Goal: Task Accomplishment & Management: Complete application form

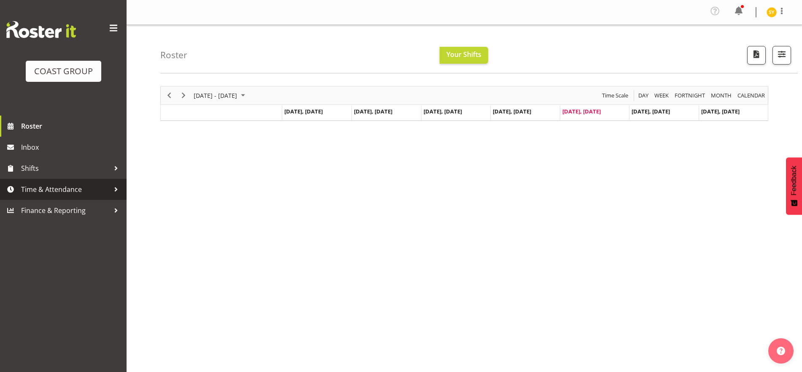
click at [80, 184] on span "Time & Attendance" at bounding box center [65, 189] width 89 height 13
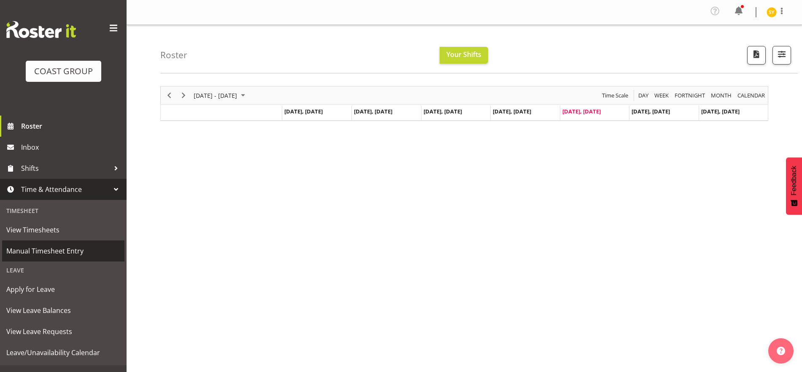
click at [54, 250] on span "Manual Timesheet Entry" at bounding box center [63, 251] width 114 height 13
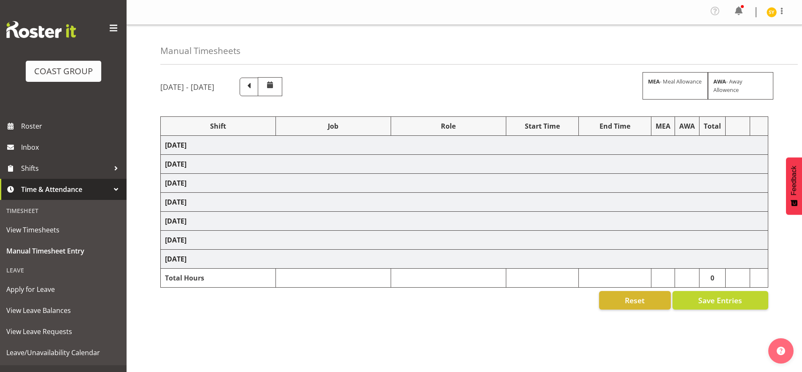
select select "69"
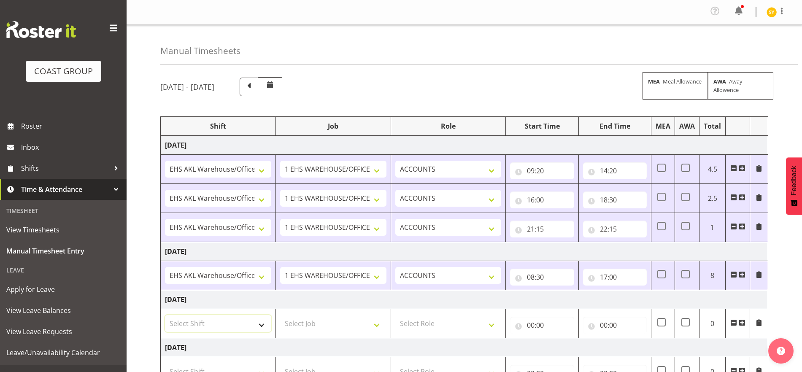
click at [260, 316] on select "Select Shift EHS AKL Warehouse/Office" at bounding box center [218, 323] width 106 height 17
select select "1083"
click at [165, 315] on select "Select Shift EHS AKL Warehouse/Office" at bounding box center [218, 323] width 106 height 17
click at [338, 322] on select "Select Job 1 Carlton Events 1 [PERSON_NAME][GEOGRAPHIC_DATA] 1 [PERSON_NAME][GE…" at bounding box center [333, 323] width 106 height 17
select select "69"
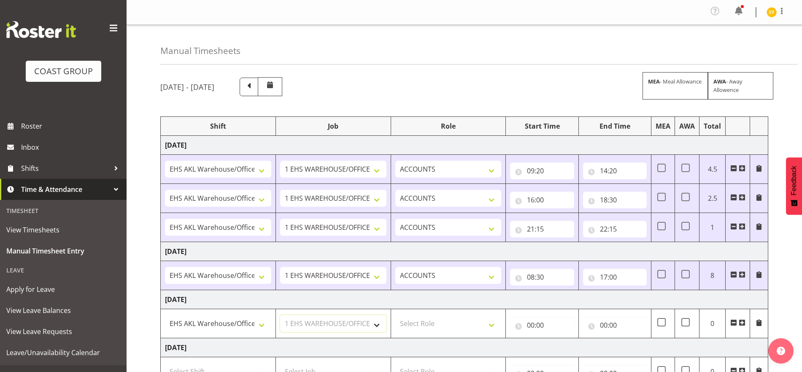
click at [280, 315] on select "Select Job 1 Carlton Events 1 [PERSON_NAME][GEOGRAPHIC_DATA] 1 [PERSON_NAME][GE…" at bounding box center [333, 323] width 106 height 17
click at [467, 324] on select "Select Role ACCOUNTS" at bounding box center [448, 323] width 106 height 17
select select "204"
click at [395, 315] on select "Select Role ACCOUNTS" at bounding box center [448, 323] width 106 height 17
click at [537, 327] on input "00:00" at bounding box center [542, 325] width 64 height 17
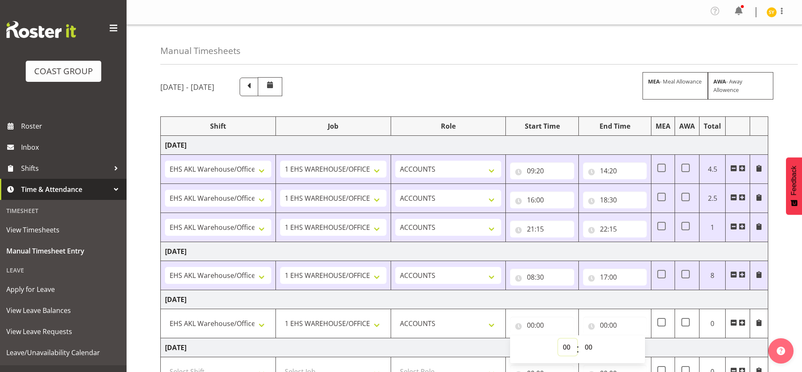
click at [566, 349] on select "00 01 02 03 04 05 06 07 08 09 10 11 12 13 14 15 16 17 18 19 20 21 22 23" at bounding box center [567, 347] width 19 height 17
select select "10"
click at [558, 339] on select "00 01 02 03 04 05 06 07 08 09 10 11 12 13 14 15 16 17 18 19 20 21 22 23" at bounding box center [567, 347] width 19 height 17
type input "10:00"
click at [605, 322] on input "00:00" at bounding box center [615, 325] width 64 height 17
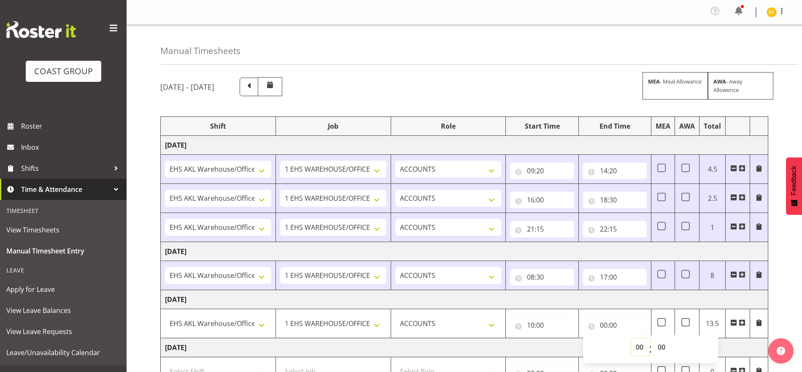
click at [641, 349] on select "00 01 02 03 04 05 06 07 08 09 10 11 12 13 14 15 16 17 18 19 20 21 22 23" at bounding box center [640, 347] width 19 height 17
select select "14"
click at [631, 339] on select "00 01 02 03 04 05 06 07 08 09 10 11 12 13 14 15 16 17 18 19 20 21 22 23" at bounding box center [640, 347] width 19 height 17
type input "14:00"
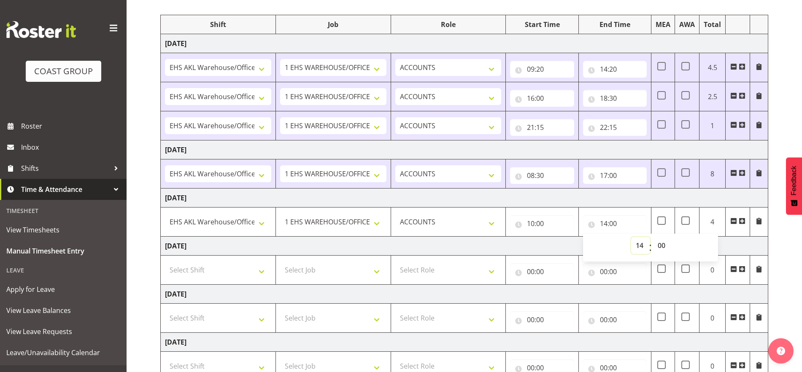
scroll to position [105, 0]
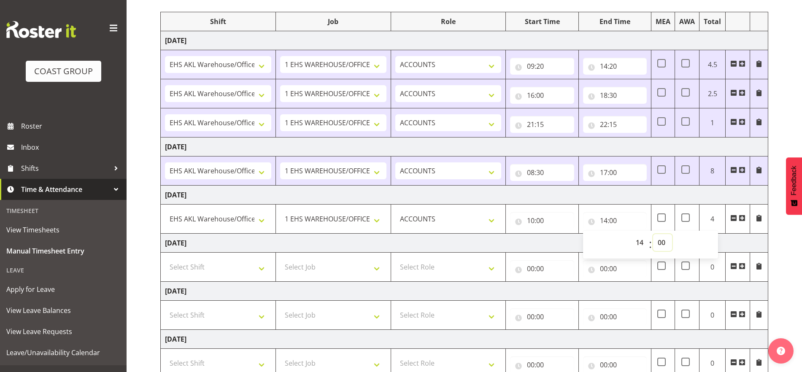
click at [657, 243] on select "00 01 02 03 04 05 06 07 08 09 10 11 12 13 14 15 16 17 18 19 20 21 22 23 24 25 2…" at bounding box center [662, 242] width 19 height 17
select select "40"
click at [653, 234] on select "00 01 02 03 04 05 06 07 08 09 10 11 12 13 14 15 16 17 18 19 20 21 22 23 24 25 2…" at bounding box center [662, 242] width 19 height 17
type input "14:40"
click at [742, 221] on span at bounding box center [742, 218] width 7 height 7
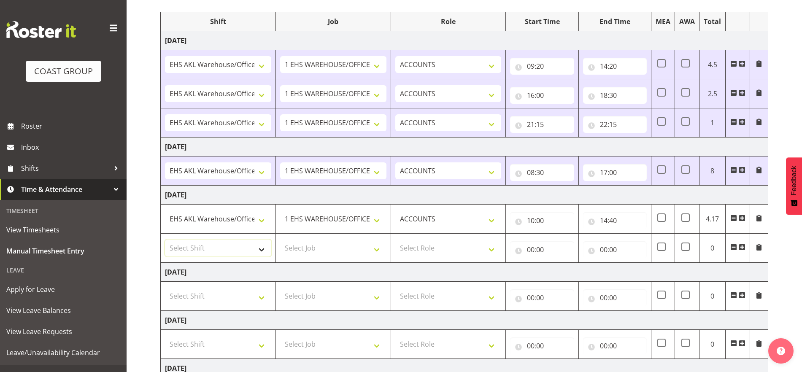
click at [254, 248] on select "Select Shift EHS AKL Warehouse/Office" at bounding box center [218, 248] width 106 height 17
select select "1083"
click at [165, 240] on select "Select Shift EHS AKL Warehouse/Office" at bounding box center [218, 248] width 106 height 17
click at [354, 247] on select "Select Job 1 Carlton Events 1 [PERSON_NAME][GEOGRAPHIC_DATA] 1 [PERSON_NAME][GE…" at bounding box center [333, 248] width 106 height 17
select select "69"
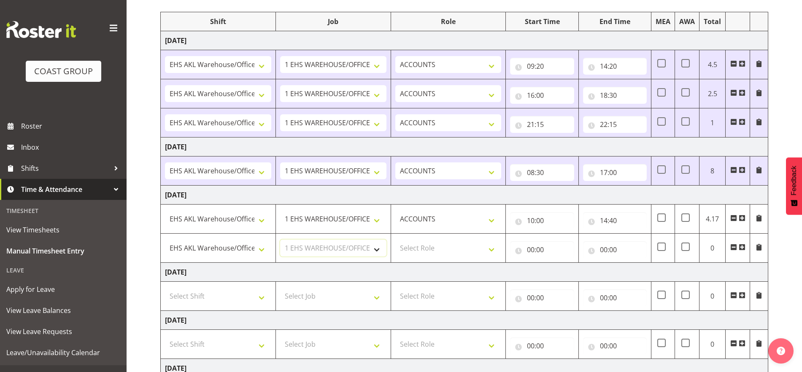
click at [280, 240] on select "Select Job 1 Carlton Events 1 [PERSON_NAME][GEOGRAPHIC_DATA] 1 [PERSON_NAME][GE…" at bounding box center [333, 248] width 106 height 17
click at [434, 253] on select "Select Role ACCOUNTS" at bounding box center [448, 248] width 106 height 17
select select "204"
click at [395, 240] on select "Select Role ACCOUNTS" at bounding box center [448, 248] width 106 height 17
click at [519, 250] on input "00:00" at bounding box center [542, 249] width 64 height 17
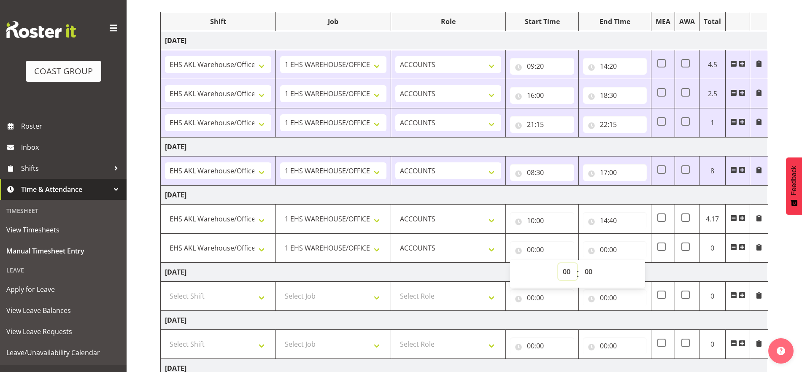
click at [563, 274] on select "00 01 02 03 04 05 06 07 08 09 10 11 12 13 14 15 16 17 18 19 20 21 22 23" at bounding box center [567, 271] width 19 height 17
select select "16"
click at [558, 263] on select "00 01 02 03 04 05 06 07 08 09 10 11 12 13 14 15 16 17 18 19 20 21 22 23" at bounding box center [567, 271] width 19 height 17
type input "16:00"
click at [567, 271] on select "00 01 02 03 04 05 06 07 08 09 10 11 12 13 14 15 16 17 18 19 20 21 22 23" at bounding box center [567, 271] width 19 height 17
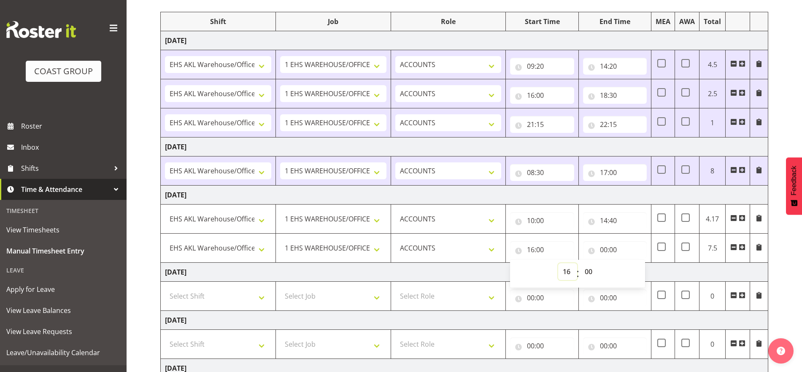
select select "15"
click at [558, 263] on select "00 01 02 03 04 05 06 07 08 09 10 11 12 13 14 15 16 17 18 19 20 21 22 23" at bounding box center [567, 271] width 19 height 17
type input "15:00"
click at [586, 275] on select "00 01 02 03 04 05 06 07 08 09 10 11 12 13 14 15 16 17 18 19 20 21 22 23 24 25 2…" at bounding box center [589, 271] width 19 height 17
select select "40"
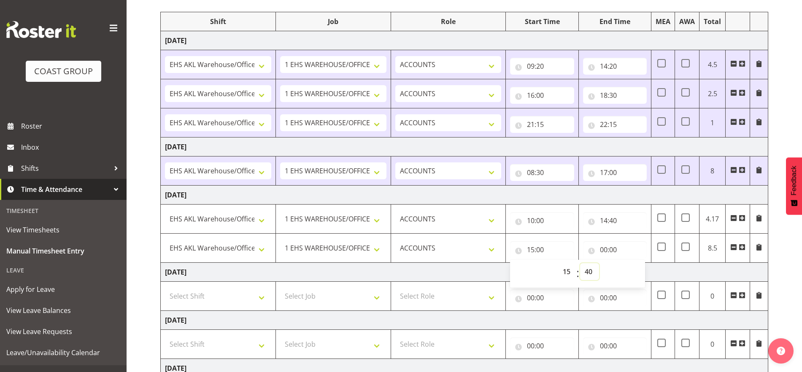
click at [580, 263] on select "00 01 02 03 04 05 06 07 08 09 10 11 12 13 14 15 16 17 18 19 20 21 22 23 24 25 2…" at bounding box center [589, 271] width 19 height 17
type input "15:40"
click at [614, 250] on input "00:00" at bounding box center [615, 249] width 64 height 17
click at [638, 274] on select "00 01 02 03 04 05 06 07 08 09 10 11 12 13 14 15 16 17 18 19 20 21 22 23" at bounding box center [640, 271] width 19 height 17
select select "19"
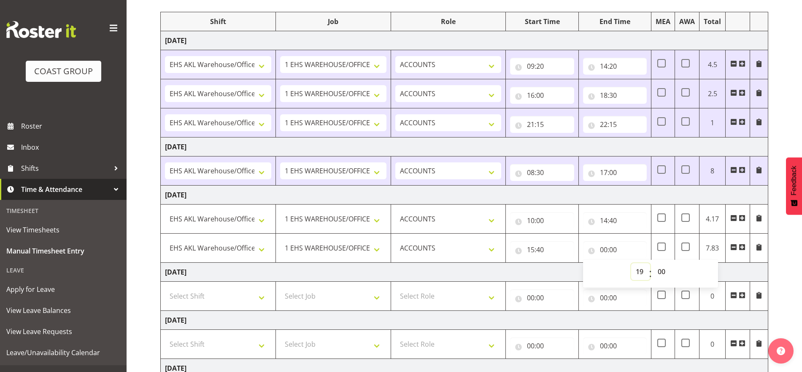
click at [631, 263] on select "00 01 02 03 04 05 06 07 08 09 10 11 12 13 14 15 16 17 18 19 20 21 22 23" at bounding box center [640, 271] width 19 height 17
type input "19:00"
click at [746, 273] on td "[DATE]" at bounding box center [465, 272] width 608 height 19
click at [614, 249] on input "19:00" at bounding box center [615, 249] width 64 height 17
click at [664, 272] on select "00 01 02 03 04 05 06 07 08 09 10 11 12 13 14 15 16 17 18 19 20 21 22 23 24 25 2…" at bounding box center [662, 271] width 19 height 17
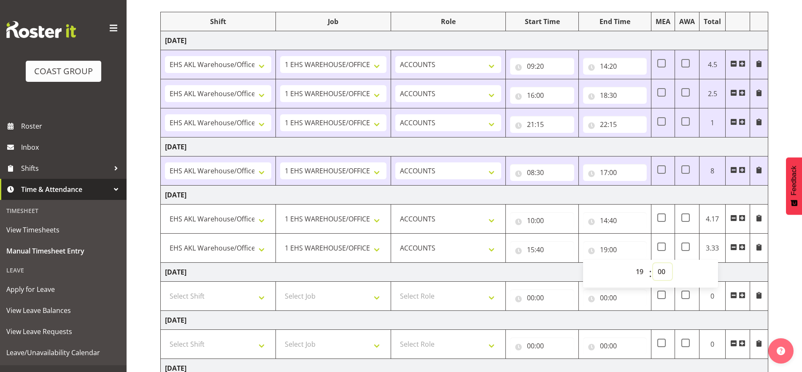
select select "30"
click at [653, 263] on select "00 01 02 03 04 05 06 07 08 09 10 11 12 13 14 15 16 17 18 19 20 21 22 23 24 25 2…" at bounding box center [662, 271] width 19 height 17
type input "19:30"
click at [791, 285] on div "[DATE] - [DATE] MEA - Meal Allowance AWA - Away Allowence Shift Job Role Start …" at bounding box center [481, 234] width 642 height 536
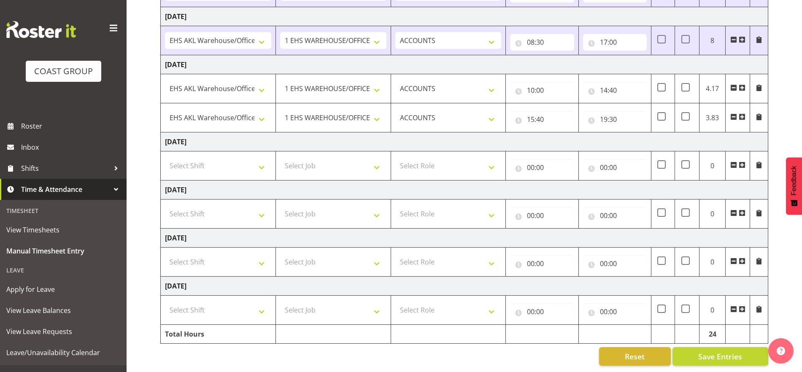
scroll to position [243, 0]
click at [716, 353] on span "Save Entries" at bounding box center [720, 356] width 44 height 11
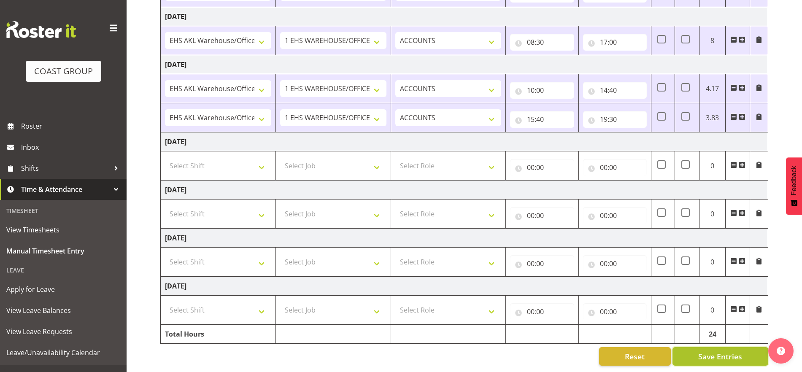
click at [729, 351] on span "Save Entries" at bounding box center [720, 356] width 44 height 11
click at [716, 355] on button "Save Entries" at bounding box center [721, 356] width 96 height 19
click at [262, 302] on select "Select Shift EHS AKL Warehouse/Office" at bounding box center [218, 310] width 106 height 17
select select "1083"
click at [165, 302] on select "Select Shift EHS AKL Warehouse/Office" at bounding box center [218, 310] width 106 height 17
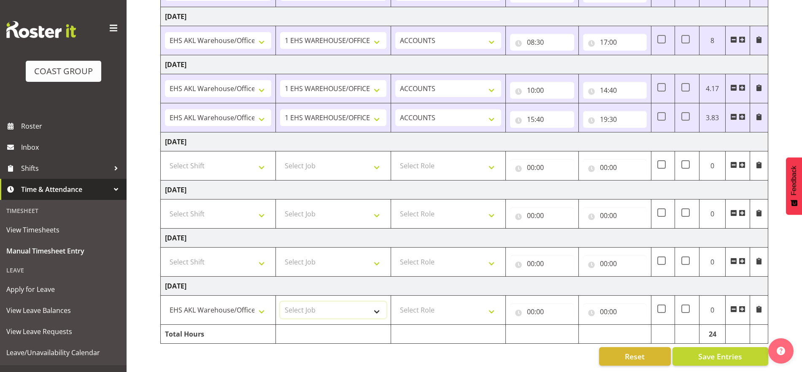
click at [357, 310] on select "Select Job 1 Carlton Events 1 [PERSON_NAME][GEOGRAPHIC_DATA] 1 [PERSON_NAME][GE…" at bounding box center [333, 310] width 106 height 17
select select "69"
click at [280, 302] on select "Select Job 1 Carlton Events 1 [PERSON_NAME][GEOGRAPHIC_DATA] 1 [PERSON_NAME][GE…" at bounding box center [333, 310] width 106 height 17
click at [465, 311] on td "Select Role ACCOUNTS" at bounding box center [448, 310] width 115 height 29
click at [484, 307] on select "Select Role ACCOUNTS" at bounding box center [448, 310] width 106 height 17
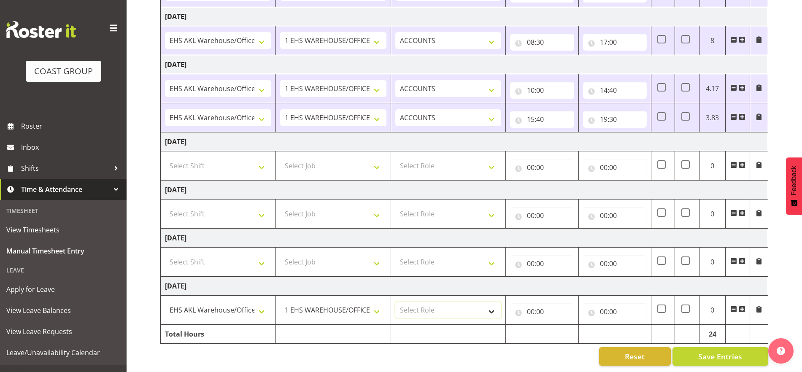
select select "204"
click at [395, 302] on select "Select Role ACCOUNTS" at bounding box center [448, 310] width 106 height 17
click at [534, 303] on input "00:00" at bounding box center [542, 311] width 64 height 17
click at [565, 325] on select "00 01 02 03 04 05 06 07 08 09 10 11 12 13 14 15 16 17 18 19 20 21 22 23" at bounding box center [567, 333] width 19 height 17
select select "8"
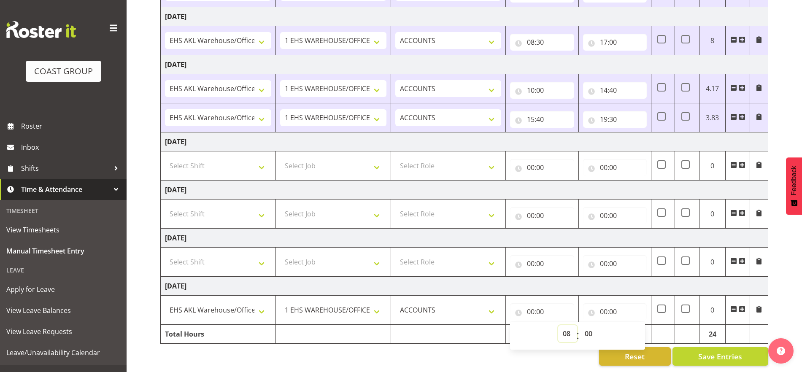
click at [558, 325] on select "00 01 02 03 04 05 06 07 08 09 10 11 12 13 14 15 16 17 18 19 20 21 22 23" at bounding box center [567, 333] width 19 height 17
type input "08:00"
click at [587, 325] on select "00 01 02 03 04 05 06 07 08 09 10 11 12 13 14 15 16 17 18 19 20 21 22 23 24 25 2…" at bounding box center [589, 333] width 19 height 17
select select "30"
click at [580, 325] on select "00 01 02 03 04 05 06 07 08 09 10 11 12 13 14 15 16 17 18 19 20 21 22 23 24 25 2…" at bounding box center [589, 333] width 19 height 17
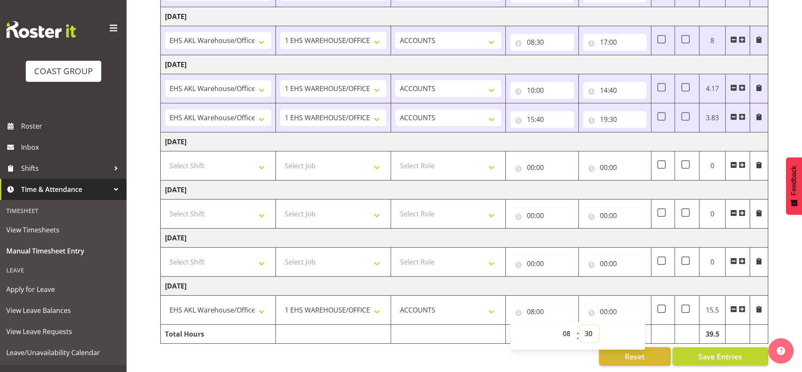
type input "08:30"
click at [616, 304] on input "00:00" at bounding box center [615, 311] width 64 height 17
click at [638, 325] on select "00 01 02 03 04 05 06 07 08 09 10 11 12 13 14 15 16 17 18 19 20 21 22 23" at bounding box center [640, 333] width 19 height 17
select select "17"
click at [631, 325] on select "00 01 02 03 04 05 06 07 08 09 10 11 12 13 14 15 16 17 18 19 20 21 22 23" at bounding box center [640, 333] width 19 height 17
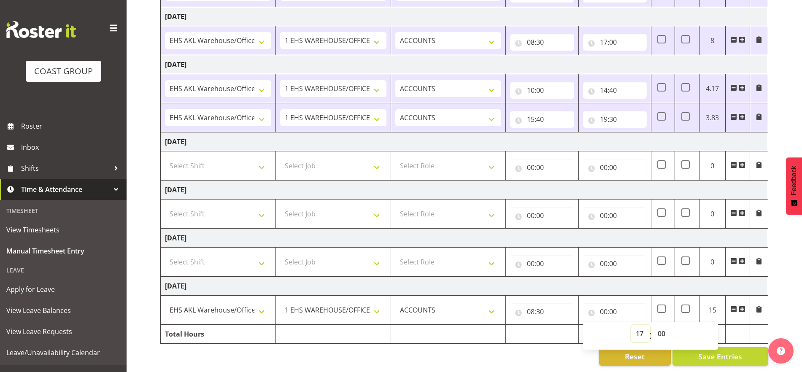
type input "17:00"
click at [252, 257] on select "Select Shift EHS AKL Warehouse/Office" at bounding box center [218, 262] width 106 height 17
select select "1083"
click at [165, 254] on select "Select Shift EHS AKL Warehouse/Office" at bounding box center [218, 262] width 106 height 17
click at [368, 263] on td "Select Job 1 Carlton Events 1 [PERSON_NAME][GEOGRAPHIC_DATA] 1 [PERSON_NAME][GE…" at bounding box center [333, 262] width 115 height 29
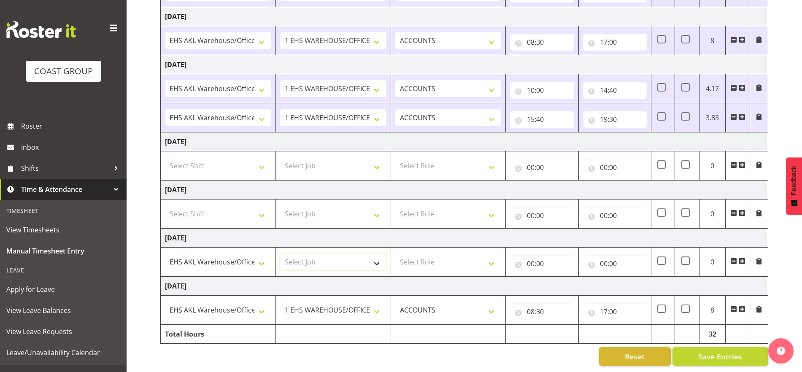
click at [384, 256] on select "Select Job 1 Carlton Events 1 [PERSON_NAME][GEOGRAPHIC_DATA] 1 [PERSON_NAME][GE…" at bounding box center [333, 262] width 106 height 17
select select "69"
click at [280, 254] on select "Select Job 1 Carlton Events 1 [PERSON_NAME][GEOGRAPHIC_DATA] 1 [PERSON_NAME][GE…" at bounding box center [333, 262] width 106 height 17
click at [484, 259] on select "Select Role ACCOUNTS" at bounding box center [448, 262] width 106 height 17
select select "204"
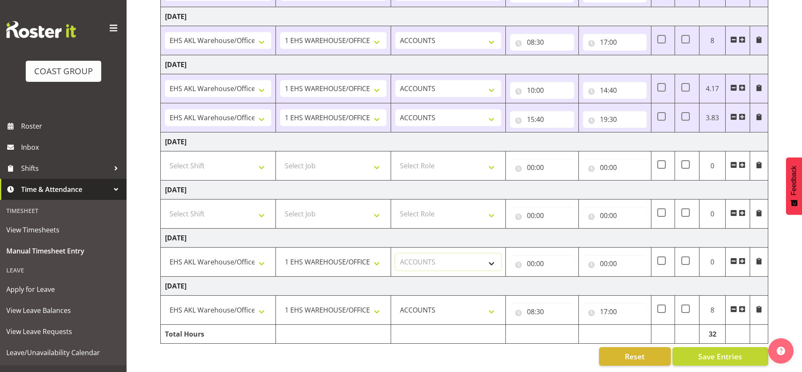
click at [395, 254] on select "Select Role ACCOUNTS" at bounding box center [448, 262] width 106 height 17
click at [526, 257] on input "00:00" at bounding box center [542, 263] width 64 height 17
click at [565, 279] on select "00 01 02 03 04 05 06 07 08 09 10 11 12 13 14 15 16 17 18 19 20 21 22 23" at bounding box center [567, 285] width 19 height 17
select select "9"
click at [558, 277] on select "00 01 02 03 04 05 06 07 08 09 10 11 12 13 14 15 16 17 18 19 20 21 22 23" at bounding box center [567, 285] width 19 height 17
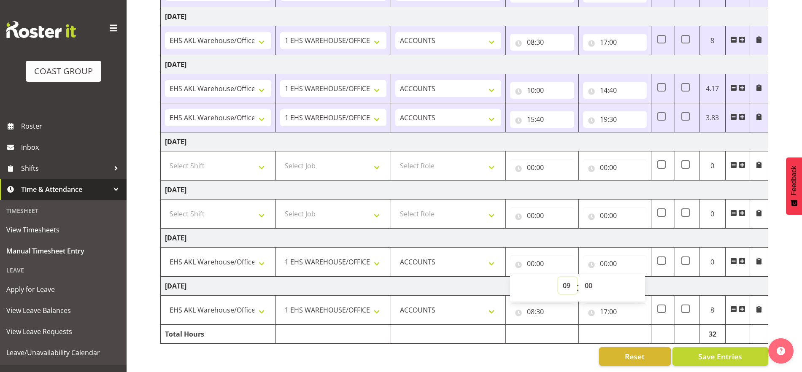
type input "09:00"
click at [588, 281] on select "00 01 02 03 04 05 06 07 08 09 10 11 12 13 14 15 16 17 18 19 20 21 22 23 24 25 2…" at bounding box center [589, 285] width 19 height 17
select select "15"
click at [580, 277] on select "00 01 02 03 04 05 06 07 08 09 10 11 12 13 14 15 16 17 18 19 20 21 22 23 24 25 2…" at bounding box center [589, 285] width 19 height 17
type input "09:15"
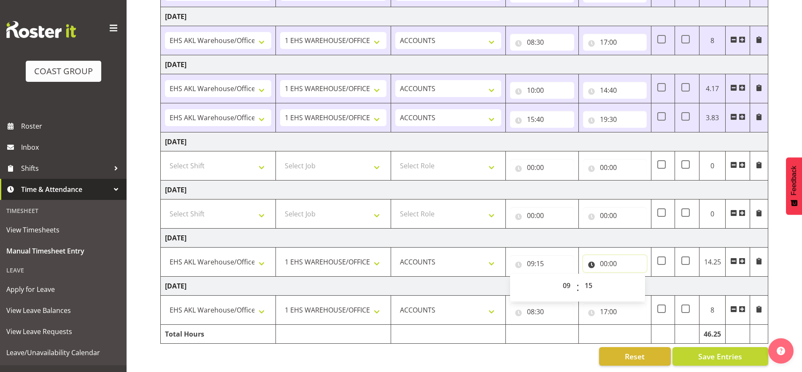
click at [604, 255] on input "00:00" at bounding box center [615, 263] width 64 height 17
click at [635, 277] on select "00 01 02 03 04 05 06 07 08 09 10 11 12 13 14 15 16 17 18 19 20 21 22 23" at bounding box center [640, 285] width 19 height 17
select select "14"
click at [631, 277] on select "00 01 02 03 04 05 06 07 08 09 10 11 12 13 14 15 16 17 18 19 20 21 22 23" at bounding box center [640, 285] width 19 height 17
type input "14:00"
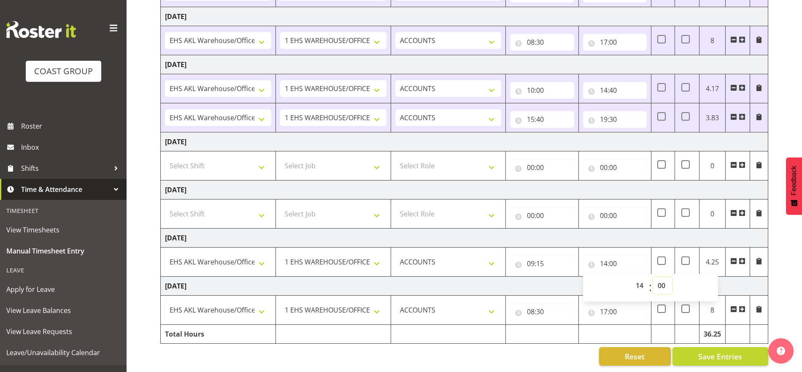
click at [659, 277] on select "00 01 02 03 04 05 06 07 08 09 10 11 12 13 14 15 16 17 18 19 20 21 22 23 24 25 2…" at bounding box center [662, 285] width 19 height 17
select select "15"
click at [653, 277] on select "00 01 02 03 04 05 06 07 08 09 10 11 12 13 14 15 16 17 18 19 20 21 22 23 24 25 2…" at bounding box center [662, 285] width 19 height 17
type input "14:15"
click at [741, 258] on span at bounding box center [742, 261] width 7 height 7
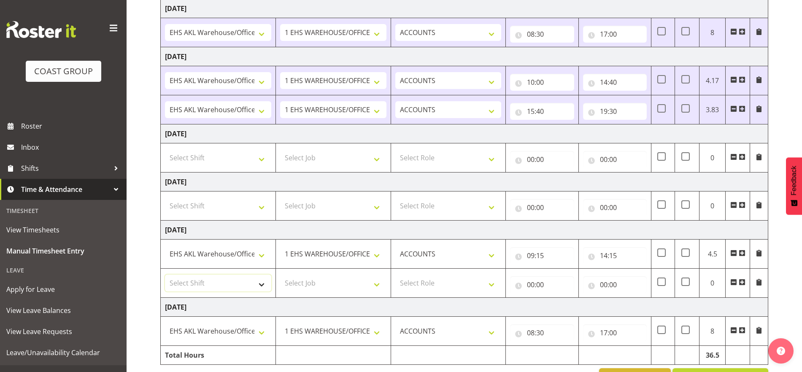
click at [243, 280] on select "Select Shift EHS AKL Warehouse/Office" at bounding box center [218, 283] width 106 height 17
select select "1083"
click at [165, 275] on select "Select Shift EHS AKL Warehouse/Office" at bounding box center [218, 283] width 106 height 17
click at [363, 284] on select "Select Job 1 Carlton Events 1 [PERSON_NAME][GEOGRAPHIC_DATA] 1 [PERSON_NAME][GE…" at bounding box center [333, 283] width 106 height 17
select select "69"
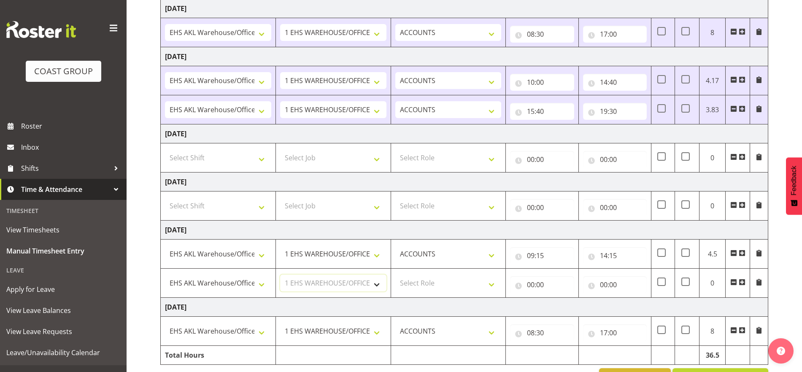
click at [280, 275] on select "Select Job 1 Carlton Events 1 [PERSON_NAME][GEOGRAPHIC_DATA] 1 [PERSON_NAME][GE…" at bounding box center [333, 283] width 106 height 17
click at [453, 284] on select "Select Role ACCOUNTS" at bounding box center [448, 283] width 106 height 17
select select "204"
click at [395, 275] on select "Select Role ACCOUNTS" at bounding box center [448, 283] width 106 height 17
click at [533, 287] on input "00:00" at bounding box center [542, 284] width 64 height 17
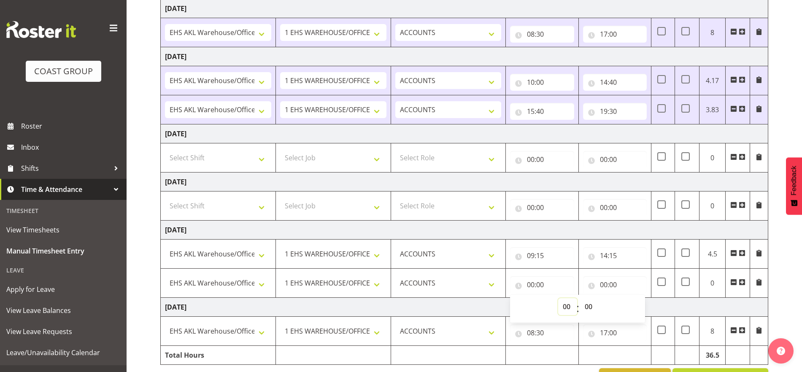
click at [564, 305] on select "00 01 02 03 04 05 06 07 08 09 10 11 12 13 14 15 16 17 18 19 20 21 22 23" at bounding box center [567, 306] width 19 height 17
select select "15"
click at [558, 298] on select "00 01 02 03 04 05 06 07 08 09 10 11 12 13 14 15 16 17 18 19 20 21 22 23" at bounding box center [567, 306] width 19 height 17
type input "15:00"
click at [589, 307] on select "00 01 02 03 04 05 06 07 08 09 10 11 12 13 14 15 16 17 18 19 20 21 22 23 24 25 2…" at bounding box center [589, 306] width 19 height 17
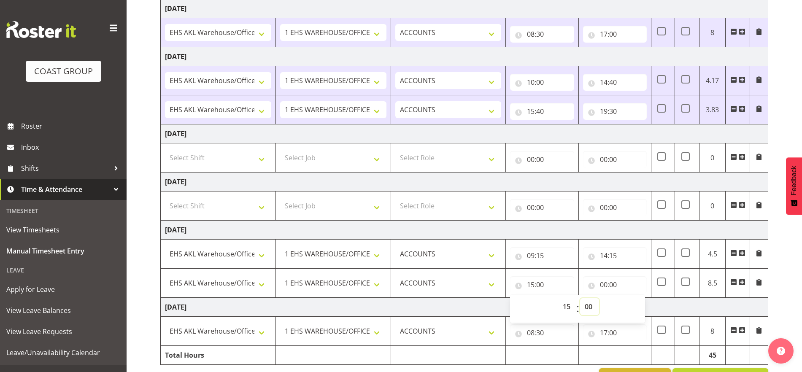
select select "30"
click at [580, 298] on select "00 01 02 03 04 05 06 07 08 09 10 11 12 13 14 15 16 17 18 19 20 21 22 23 24 25 2…" at bounding box center [589, 306] width 19 height 17
type input "15:30"
click at [609, 286] on input "00:00" at bounding box center [615, 284] width 64 height 17
click at [636, 310] on select "00 01 02 03 04 05 06 07 08 09 10 11 12 13 14 15 16 17 18 19 20 21 22 23" at bounding box center [640, 306] width 19 height 17
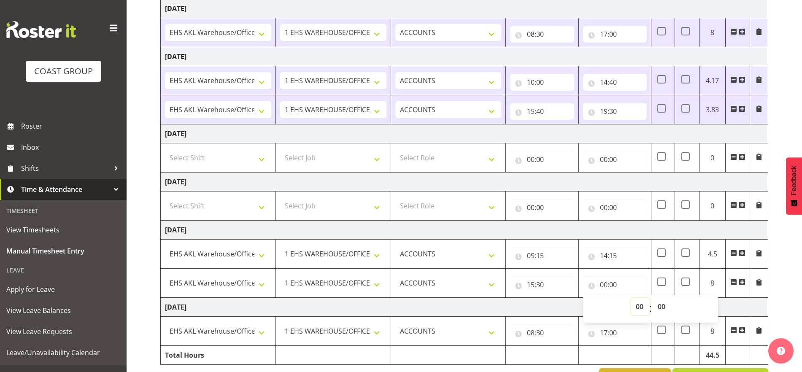
select select "19"
click at [631, 298] on select "00 01 02 03 04 05 06 07 08 09 10 11 12 13 14 15 16 17 18 19 20 21 22 23" at bounding box center [640, 306] width 19 height 17
type input "19:00"
click at [765, 306] on td "[DATE]" at bounding box center [465, 307] width 608 height 19
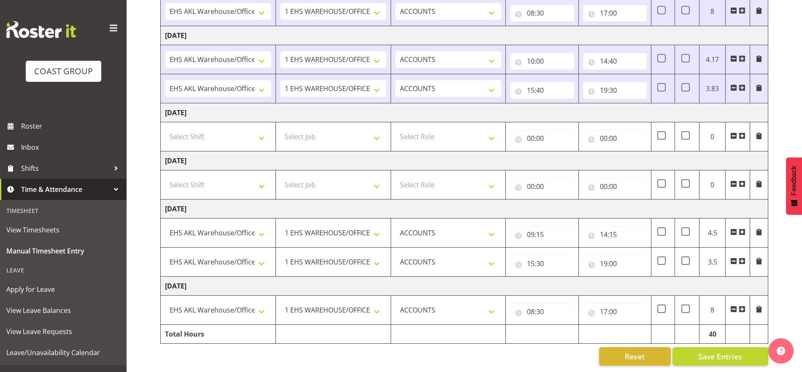
scroll to position [272, 0]
click at [737, 351] on span "Save Entries" at bounding box center [720, 356] width 44 height 11
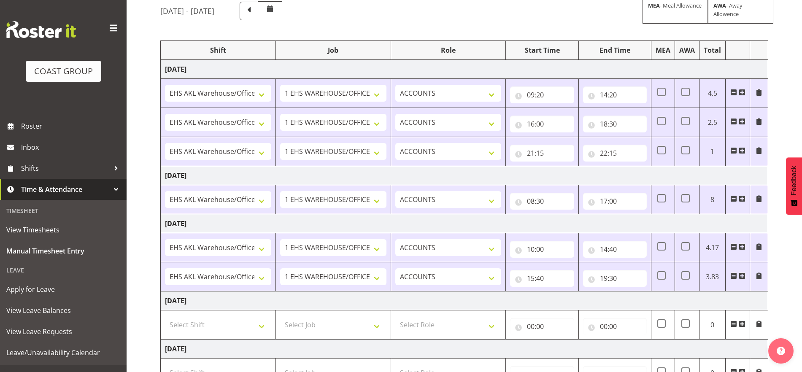
scroll to position [0, 0]
